Goal: Navigation & Orientation: Find specific page/section

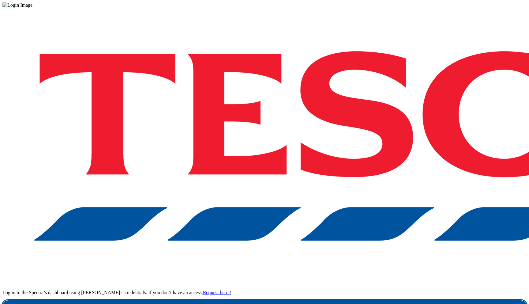
click at [400, 300] on link "Login" at bounding box center [264, 306] width 524 height 12
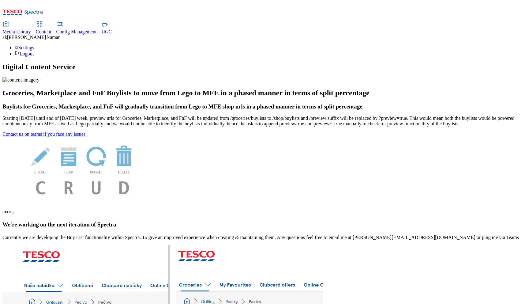
click at [31, 29] on span "Media Library" at bounding box center [16, 31] width 28 height 5
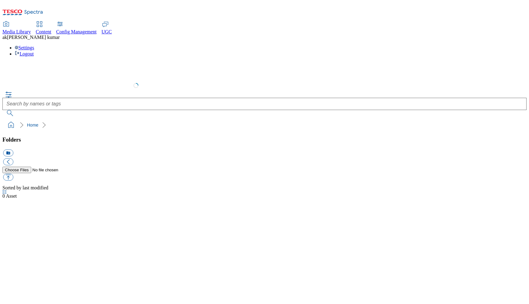
select select "flare-test"
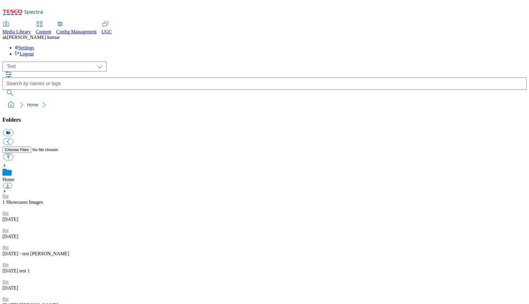
scroll to position [0, 0]
click at [6, 164] on use at bounding box center [5, 165] width 2 height 3
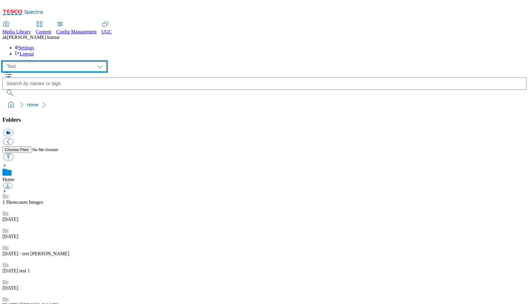
click at [65, 61] on select "All all CE Clubcard Boost UK Clubcard Marketing Clubcard ROI clubcard-boost-uk …" at bounding box center [54, 66] width 104 height 10
